Goal: Communication & Community: Answer question/provide support

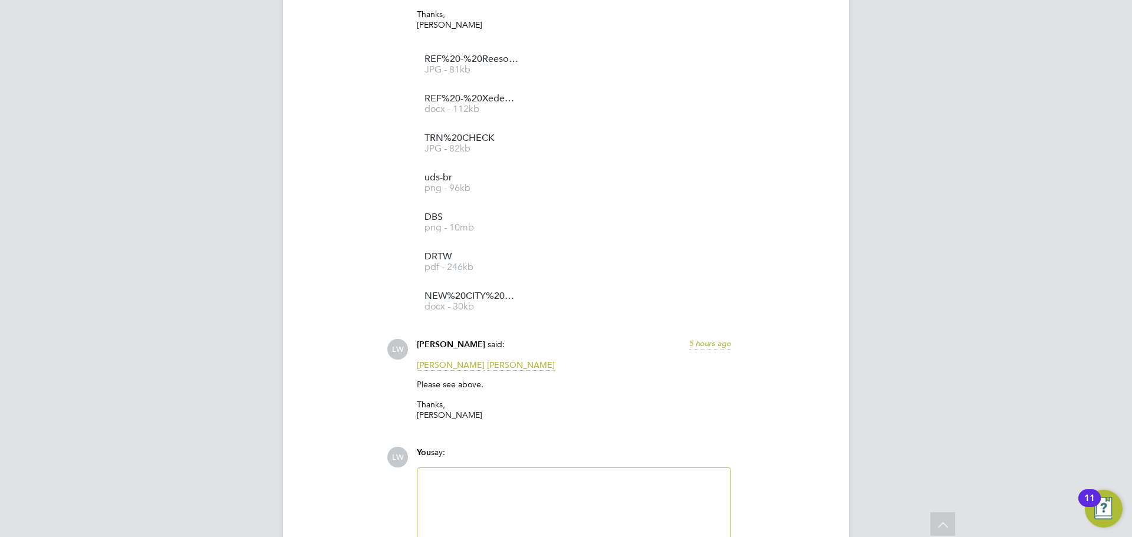
scroll to position [1356, 0]
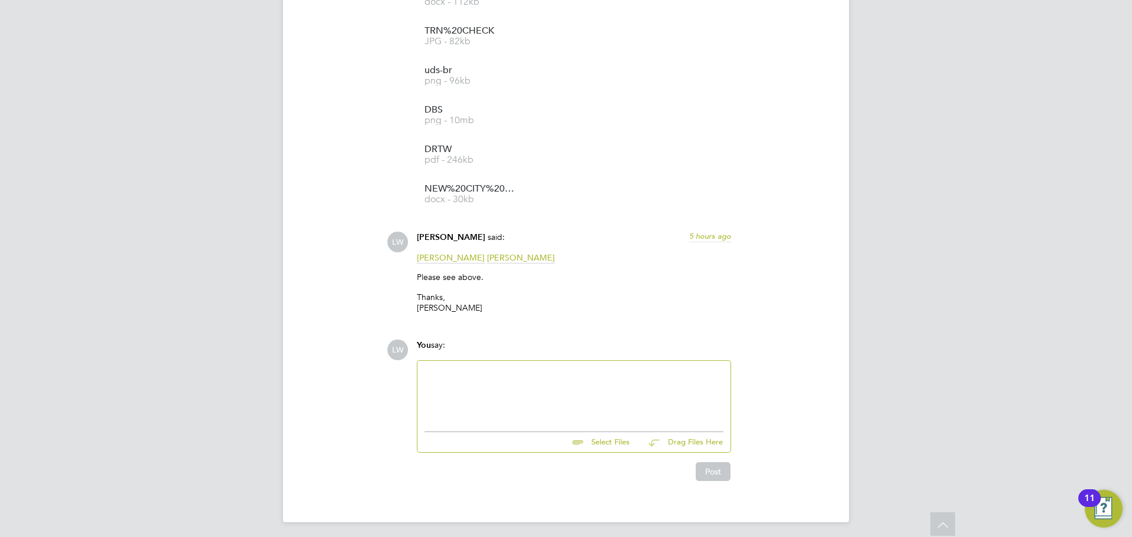
click at [531, 380] on div at bounding box center [573, 393] width 299 height 51
click at [470, 377] on div "Thank y" at bounding box center [573, 393] width 299 height 51
click at [449, 373] on div "Thank you Kerry" at bounding box center [573, 393] width 299 height 51
click at [710, 479] on button "Post" at bounding box center [713, 471] width 35 height 19
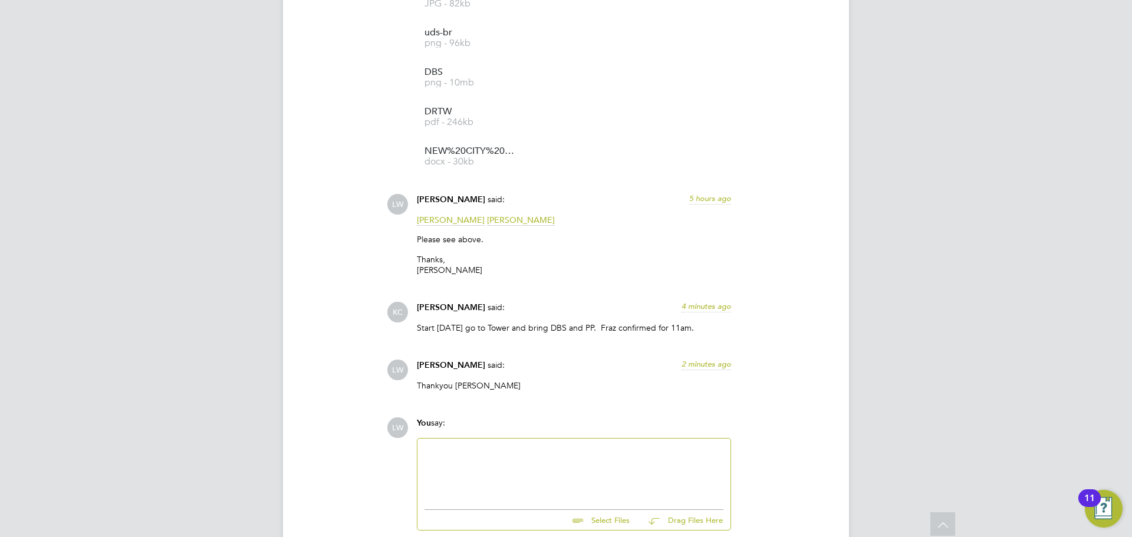
scroll to position [1477, 0]
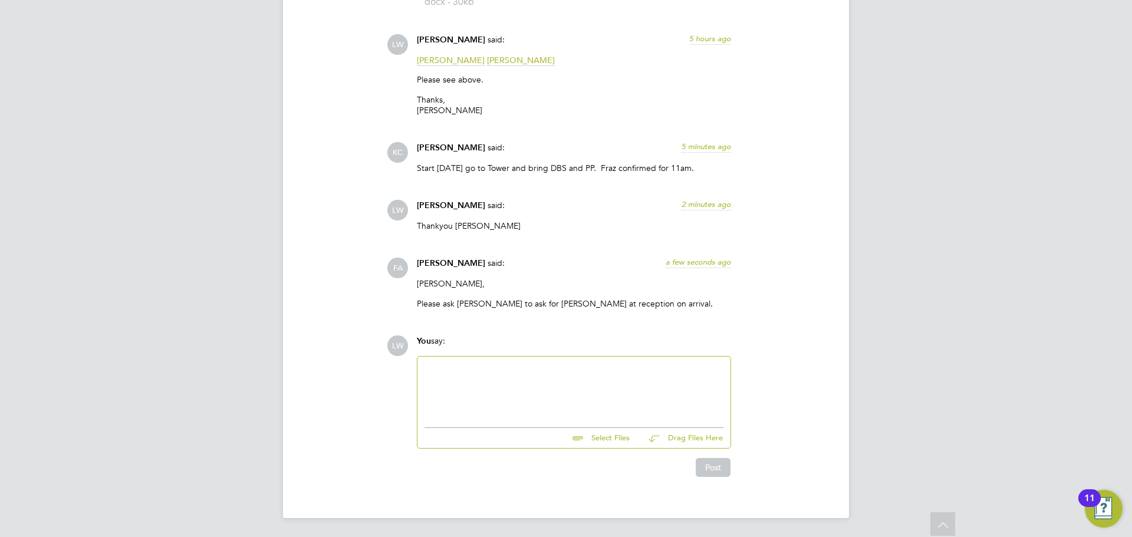
click at [501, 382] on div at bounding box center [573, 389] width 299 height 51
click at [725, 468] on button "Post" at bounding box center [713, 467] width 35 height 19
